Goal: Check status: Check status

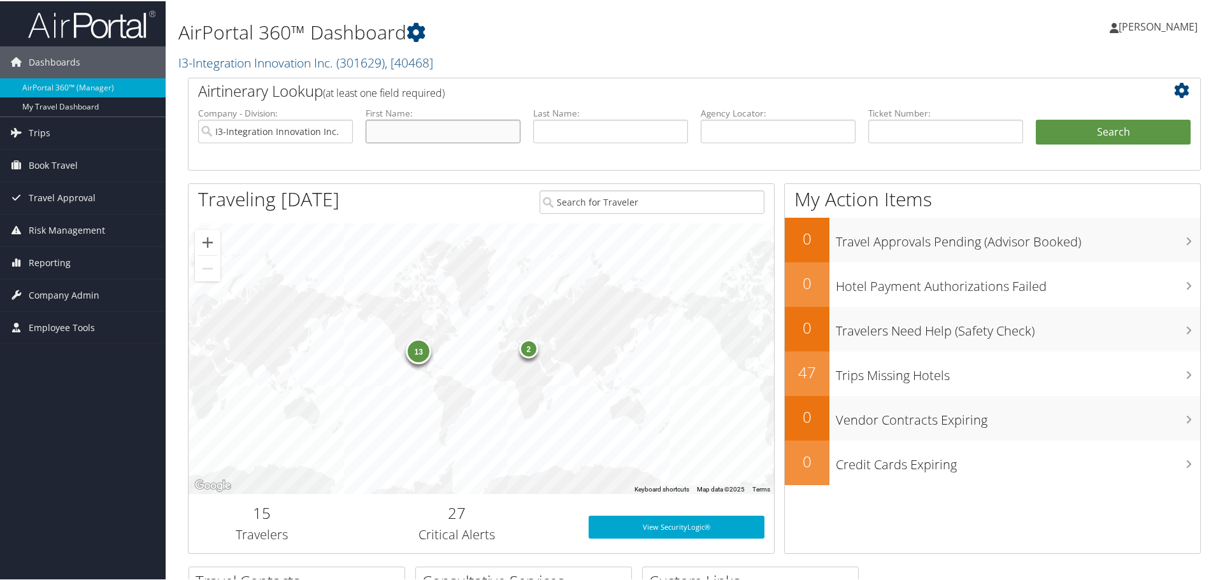
click at [421, 133] on input "text" at bounding box center [443, 130] width 155 height 24
click at [544, 134] on input "text" at bounding box center [610, 130] width 155 height 24
type input "[PERSON_NAME]"
click at [1036, 118] on button "Search" at bounding box center [1113, 130] width 155 height 25
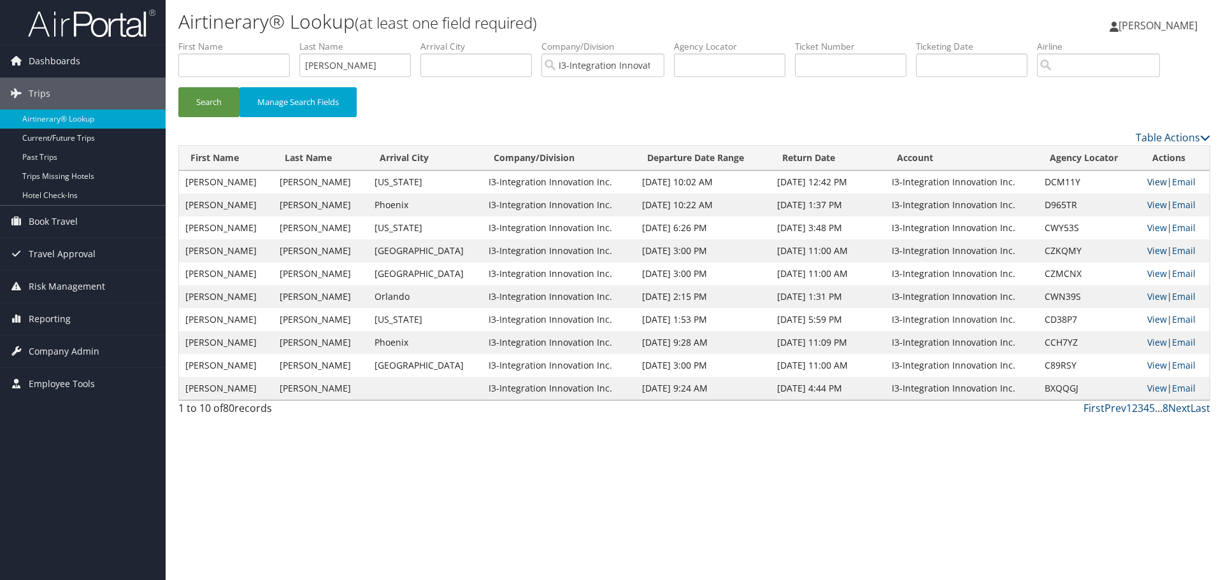
click at [1152, 182] on link "View" at bounding box center [1157, 182] width 20 height 12
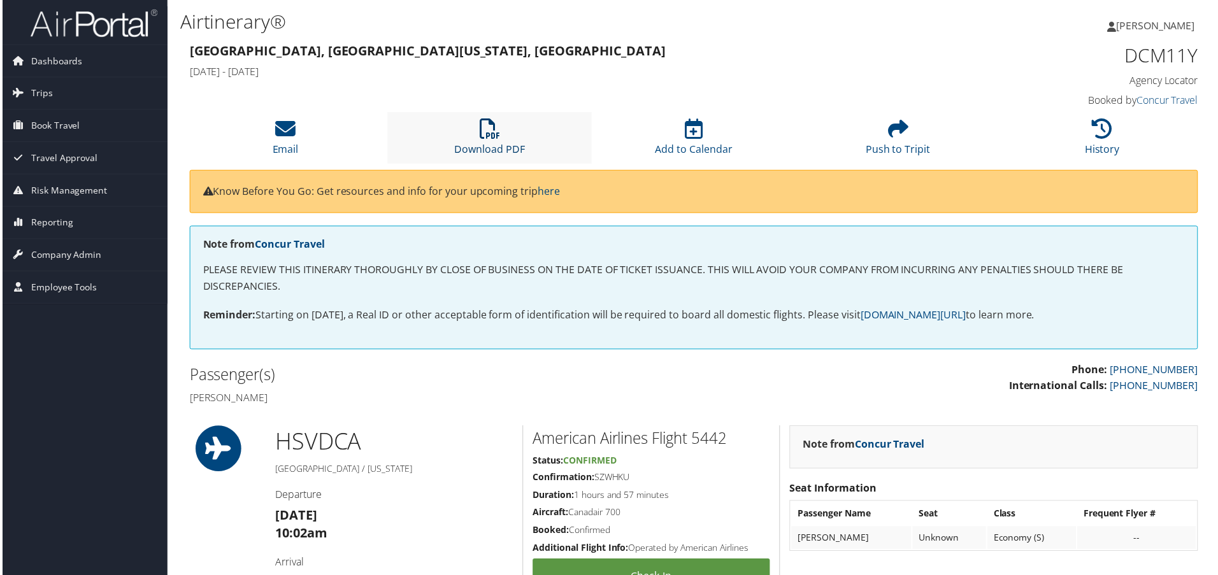
click at [492, 140] on icon at bounding box center [489, 129] width 20 height 20
